Goal: Task Accomplishment & Management: Complete application form

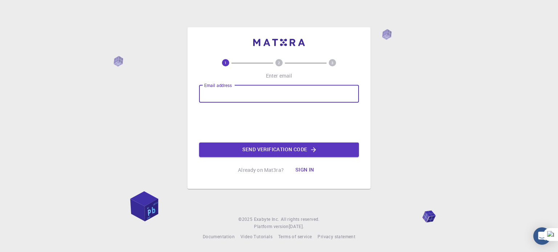
click at [237, 94] on input "Email address" at bounding box center [279, 93] width 160 height 17
click at [232, 93] on input "[EMAIL_ADDRESS][DOMAIN_NAME]" at bounding box center [279, 93] width 160 height 17
click at [248, 93] on input "[EMAIL_ADDRESS][DOMAIN_NAME]" at bounding box center [279, 93] width 160 height 17
type input "[EMAIL_ADDRESS][DOMAIN_NAME]"
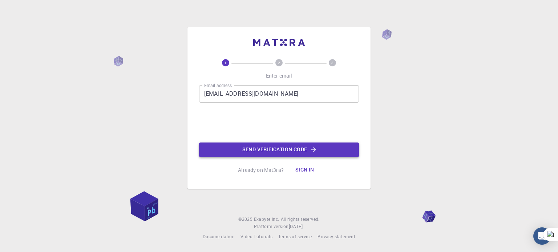
click at [290, 150] on button "Send verification code" at bounding box center [279, 150] width 160 height 15
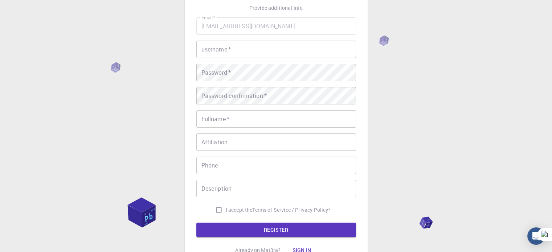
scroll to position [52, 0]
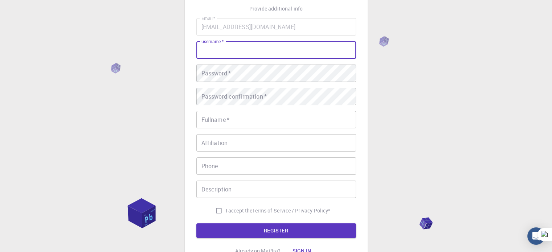
click at [231, 54] on input "username   *" at bounding box center [276, 49] width 160 height 17
type input "[PERSON_NAME]"
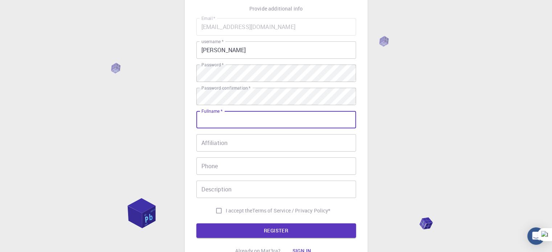
click at [218, 122] on input "Fullname   *" at bounding box center [276, 119] width 160 height 17
type input "Kandlakuti [PERSON_NAME]"
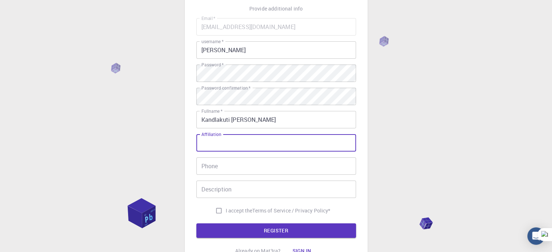
click at [217, 142] on input "Affiliation" at bounding box center [276, 142] width 160 height 17
type input "student"
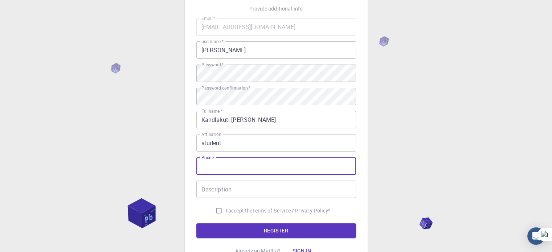
click at [208, 168] on input "Phone" at bounding box center [276, 166] width 160 height 17
type input "9391906305"
click at [216, 211] on input "I accept the Terms of Service / Privacy Policy *" at bounding box center [219, 211] width 14 height 14
checkbox input "true"
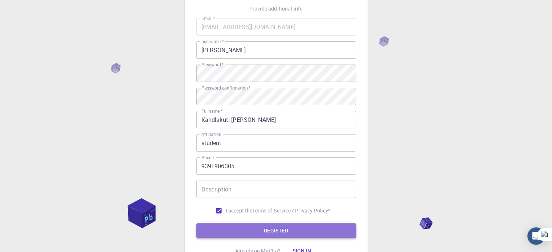
click at [238, 228] on button "REGISTER" at bounding box center [276, 231] width 160 height 15
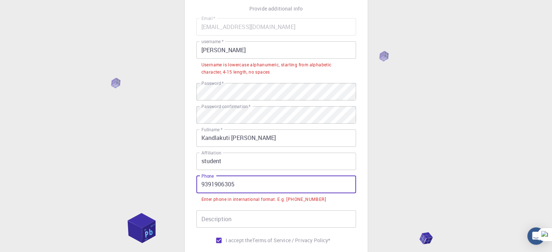
click at [257, 190] on input "9391906305" at bounding box center [276, 184] width 160 height 17
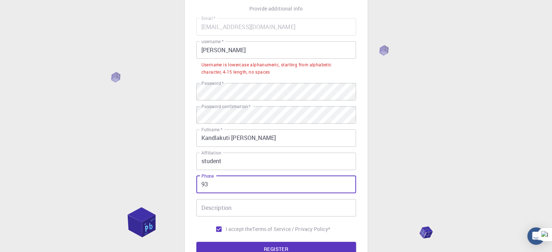
type input "9"
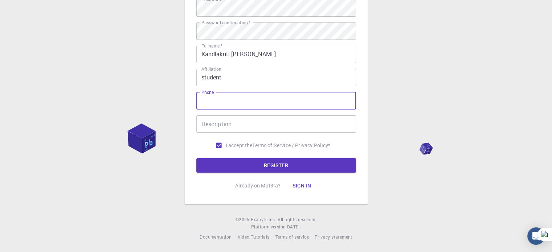
scroll to position [0, 0]
